Goal: Task Accomplishment & Management: Use online tool/utility

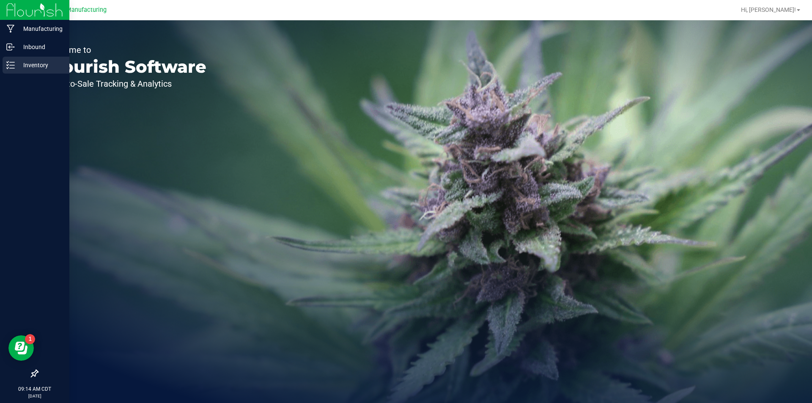
click at [8, 61] on icon at bounding box center [10, 65] width 8 height 8
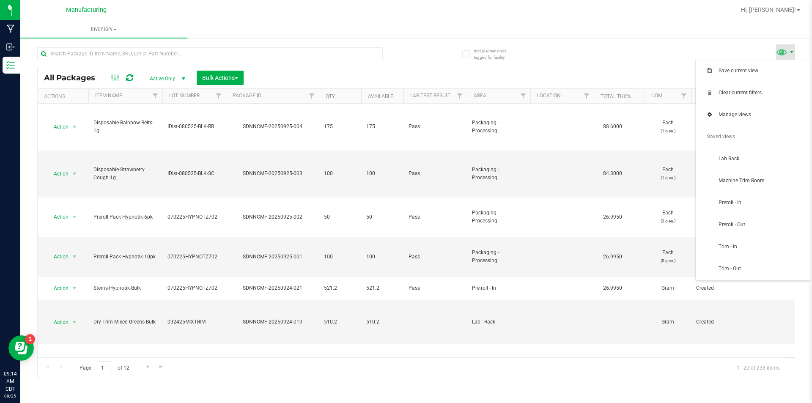
click at [788, 50] on span at bounding box center [791, 52] width 7 height 7
click at [791, 246] on span "Trim - In" at bounding box center [763, 246] width 88 height 7
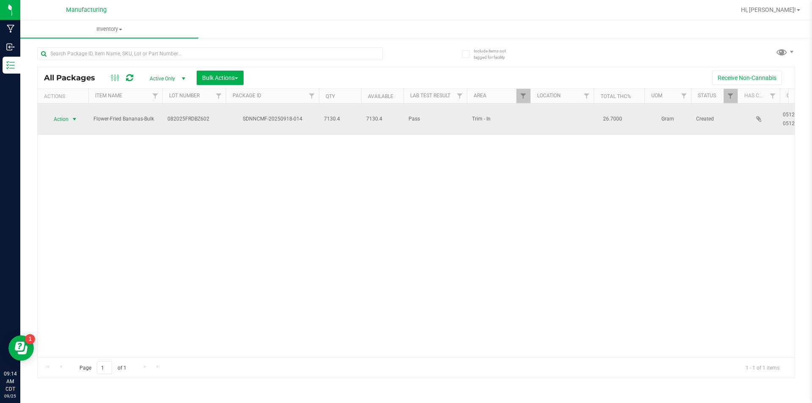
click at [74, 116] on span "select" at bounding box center [74, 119] width 7 height 7
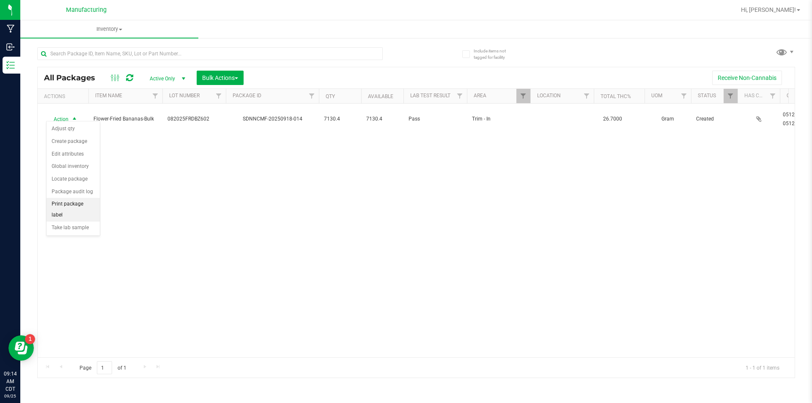
click at [80, 199] on li "Print package label" at bounding box center [73, 209] width 53 height 23
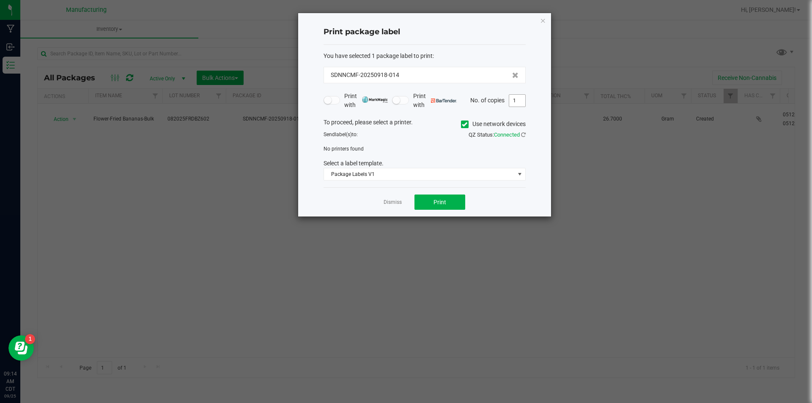
click at [520, 99] on input "1" at bounding box center [517, 101] width 16 height 12
type input "3"
click at [462, 124] on icon at bounding box center [464, 124] width 5 height 0
click at [0, 0] on input "Use network devices" at bounding box center [0, 0] width 0 height 0
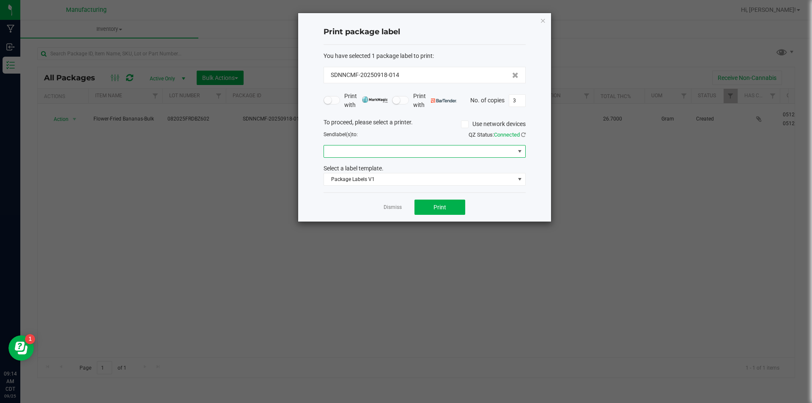
click at [521, 151] on span at bounding box center [519, 151] width 7 height 7
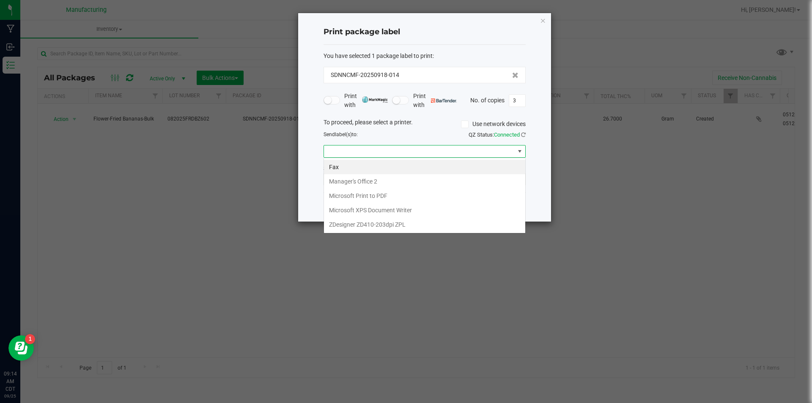
scroll to position [13, 202]
click at [386, 223] on ZPL "ZDesigner ZD410-203dpi ZPL" at bounding box center [424, 224] width 201 height 14
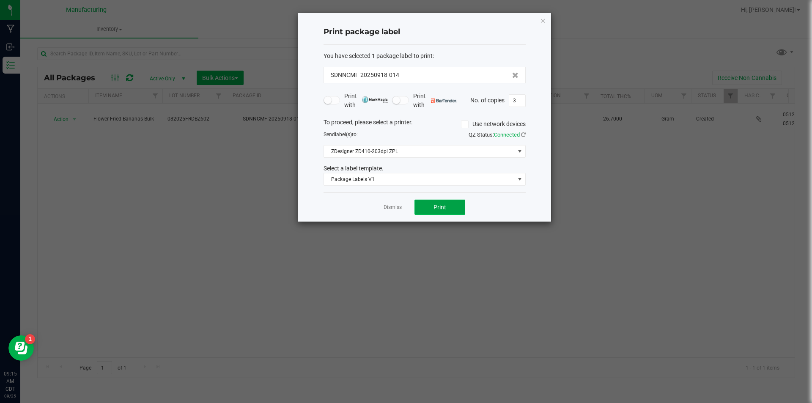
click at [435, 206] on span "Print" at bounding box center [440, 207] width 13 height 7
click at [390, 205] on link "Dismiss" at bounding box center [393, 207] width 18 height 7
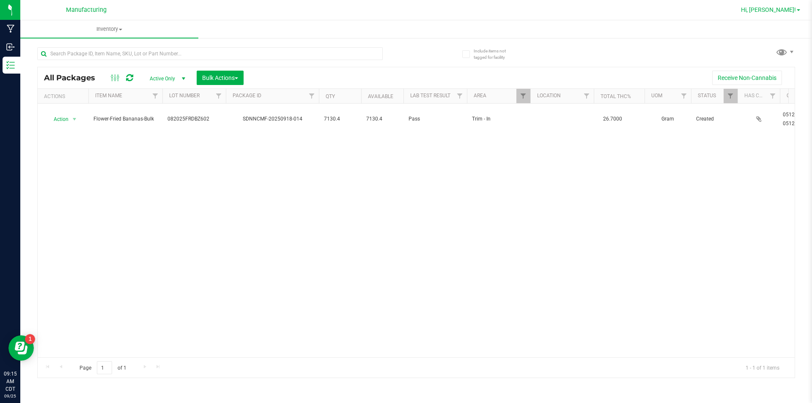
click at [791, 7] on span "Hi, [PERSON_NAME]!" at bounding box center [768, 9] width 55 height 7
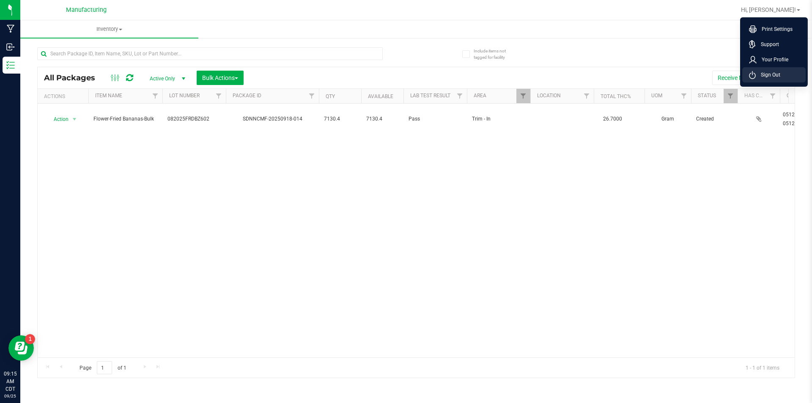
click at [788, 71] on li "Sign Out" at bounding box center [773, 74] width 63 height 15
